Goal: Transaction & Acquisition: Book appointment/travel/reservation

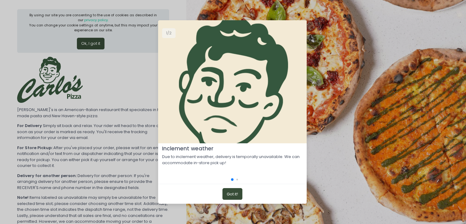
click at [229, 193] on button "Got it!" at bounding box center [232, 194] width 20 height 12
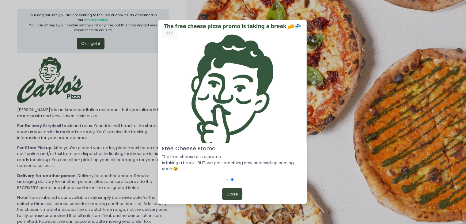
click at [235, 192] on button "Close" at bounding box center [232, 194] width 20 height 12
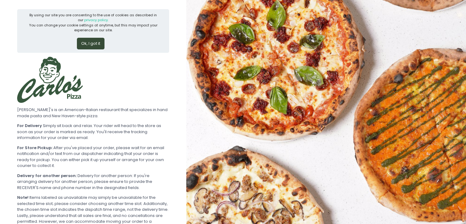
click at [94, 43] on button "Ok, I got it" at bounding box center [91, 44] width 28 height 12
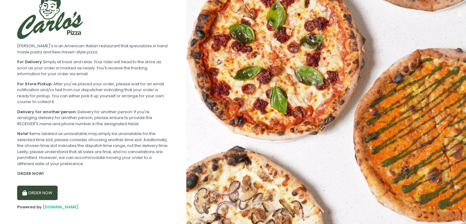
scroll to position [23, 0]
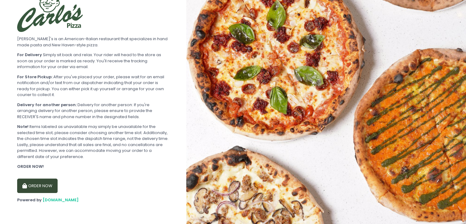
click at [46, 186] on button "ORDER NOW" at bounding box center [37, 185] width 40 height 15
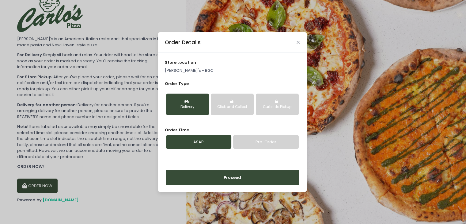
click at [188, 69] on p "Carlo's - BGC" at bounding box center [232, 70] width 135 height 6
click at [197, 107] on div "Delivery" at bounding box center [187, 107] width 34 height 6
click at [261, 145] on link "Pre-Order" at bounding box center [265, 142] width 65 height 14
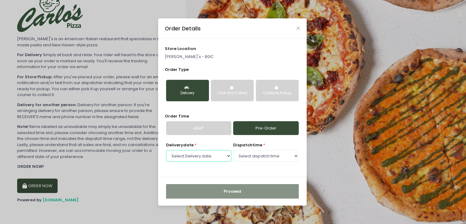
click at [221, 155] on select "Select Delivery date Monday, Sep 8th Tuesday, Sep 9th" at bounding box center [198, 156] width 65 height 12
select select "2025-09-09"
click at [166, 150] on select "Select Delivery date Monday, Sep 8th Tuesday, Sep 9th" at bounding box center [198, 156] width 65 height 12
click at [293, 156] on select "Select dispatch time 11:30 AM - 12:00 PM 12:00 PM - 12:30 PM 12:30 PM - 01:00 P…" at bounding box center [265, 156] width 65 height 12
select select "13:00"
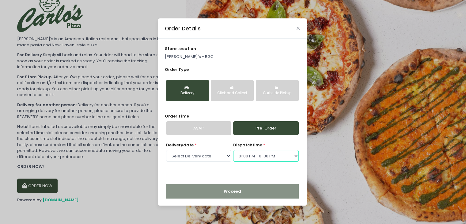
click at [233, 150] on select "Select dispatch time 11:30 AM - 12:00 PM 12:00 PM - 12:30 PM 12:30 PM - 01:00 P…" at bounding box center [265, 156] width 65 height 12
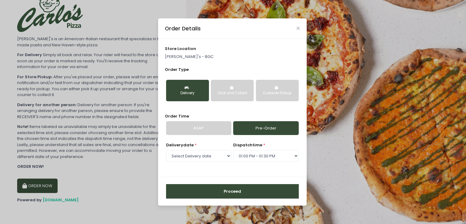
click at [247, 189] on button "Proceed" at bounding box center [232, 191] width 133 height 15
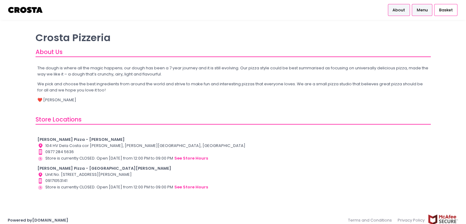
click at [423, 10] on span "Menu" at bounding box center [421, 10] width 11 height 6
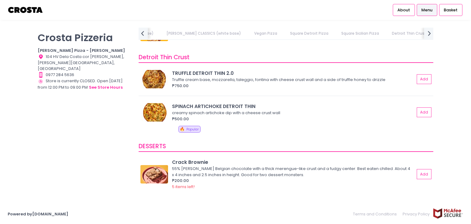
scroll to position [1103, 0]
